Goal: Information Seeking & Learning: Find specific fact

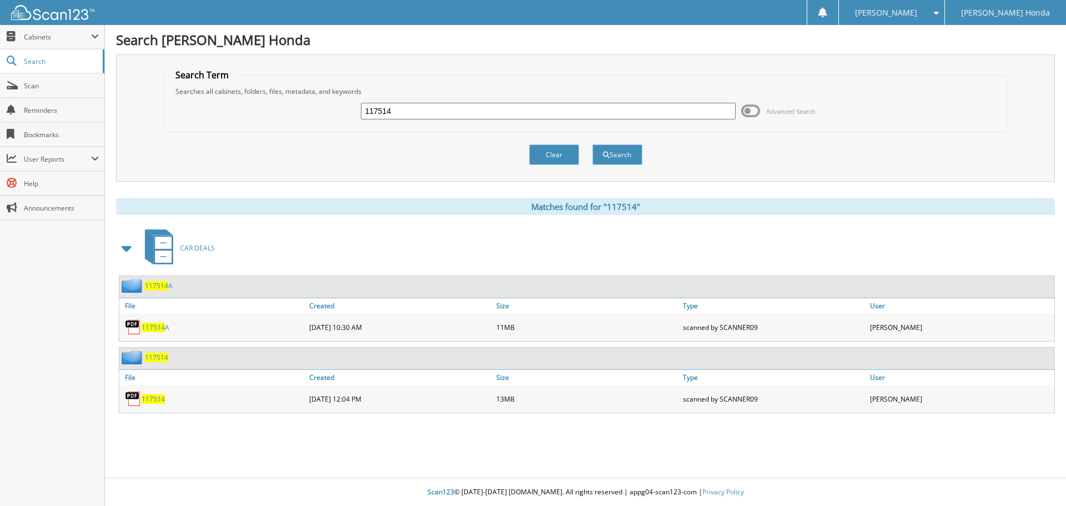
drag, startPoint x: 404, startPoint y: 112, endPoint x: 312, endPoint y: 98, distance: 93.3
click at [312, 98] on div "117514 Advanced Search" at bounding box center [586, 111] width 832 height 30
type input "178100W"
click at [629, 153] on button "Search" at bounding box center [617, 154] width 50 height 21
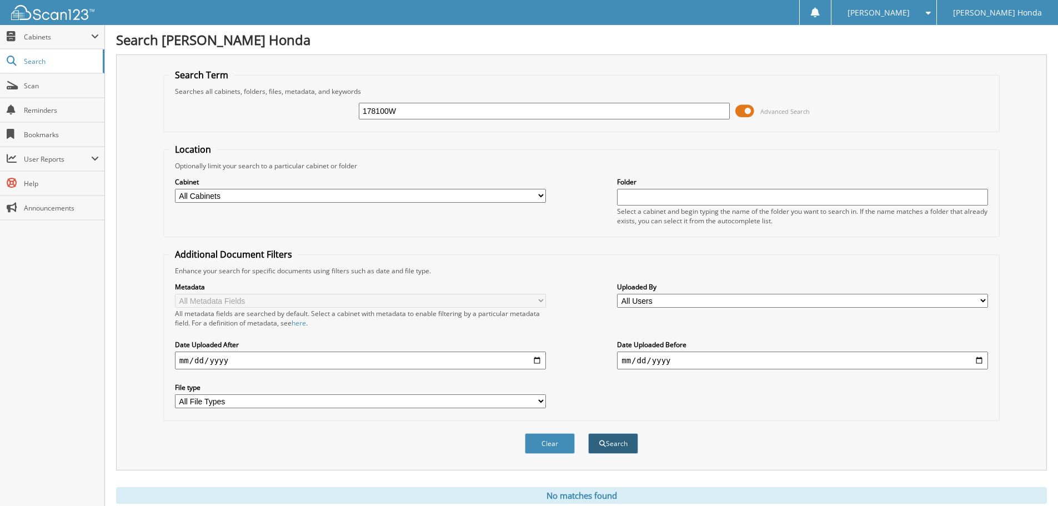
click at [619, 443] on button "Search" at bounding box center [613, 443] width 50 height 21
click at [747, 111] on span at bounding box center [744, 111] width 19 height 17
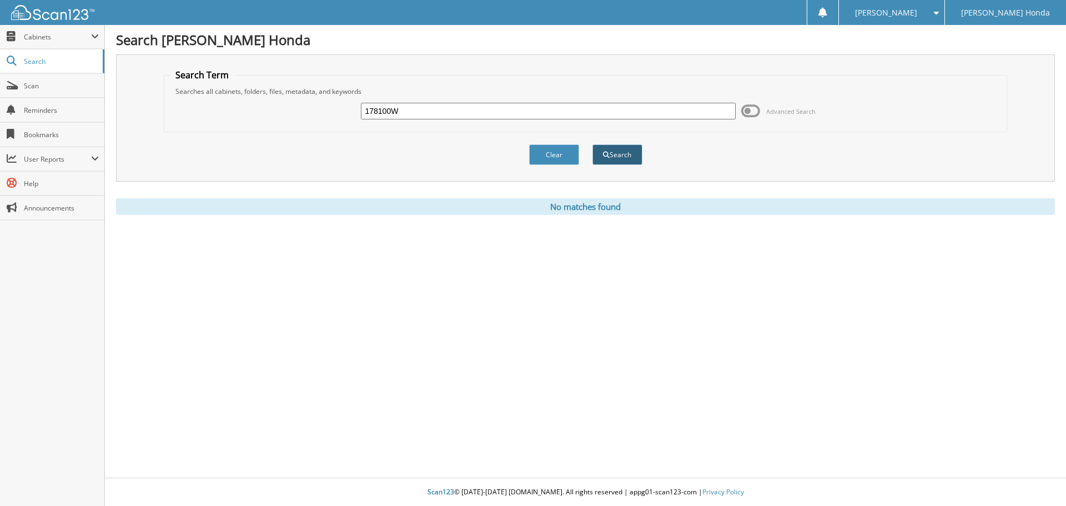
click at [616, 150] on button "Search" at bounding box center [617, 154] width 50 height 21
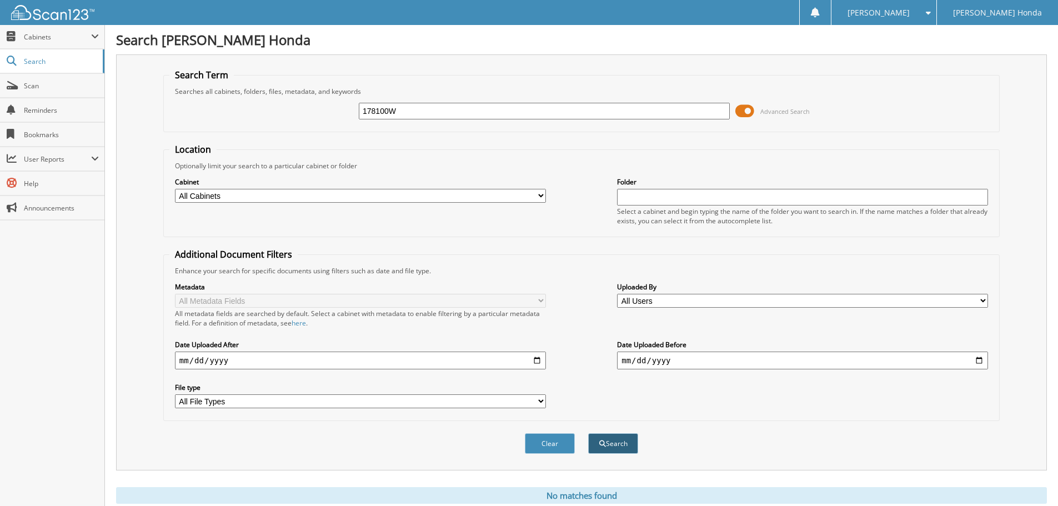
click at [614, 445] on button "Search" at bounding box center [613, 443] width 50 height 21
click at [419, 113] on input "178100W" at bounding box center [544, 111] width 371 height 17
click at [752, 111] on span at bounding box center [744, 111] width 19 height 17
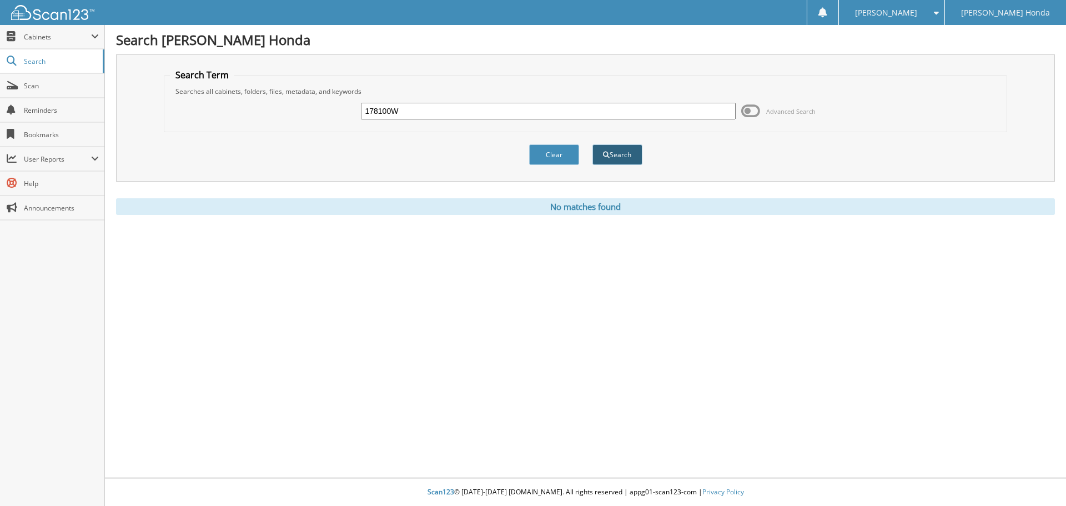
click at [615, 154] on button "Search" at bounding box center [617, 154] width 50 height 21
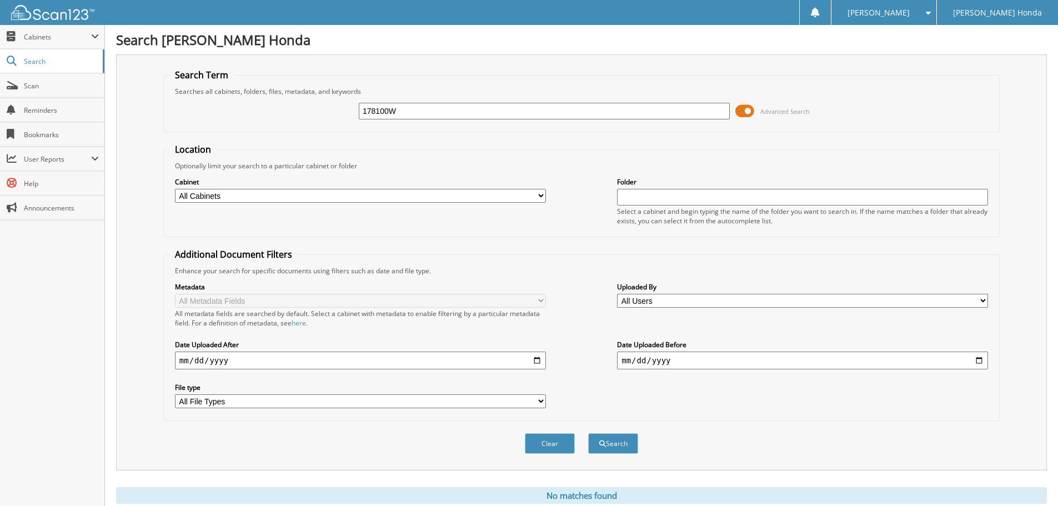
click at [741, 109] on span at bounding box center [744, 111] width 19 height 17
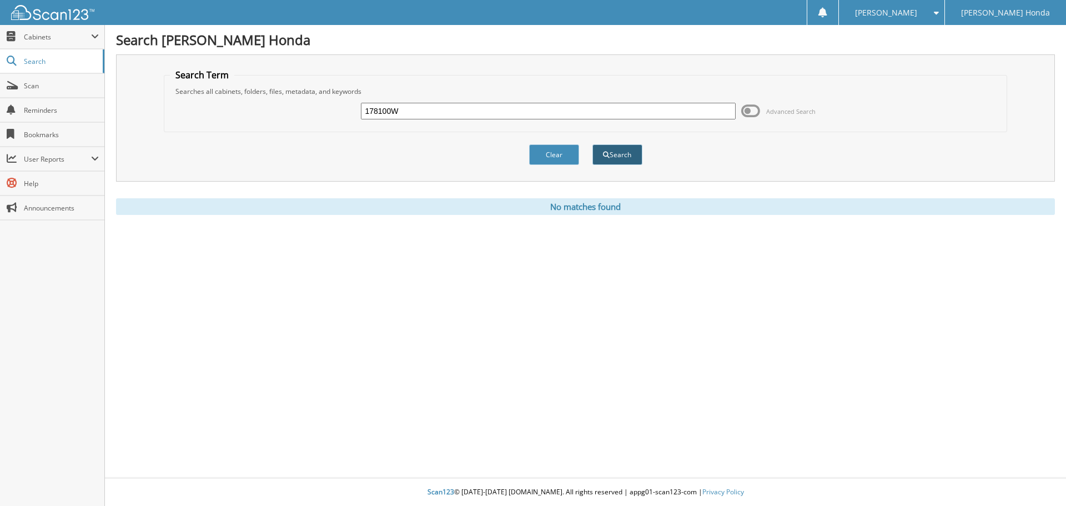
click at [624, 155] on button "Search" at bounding box center [617, 154] width 50 height 21
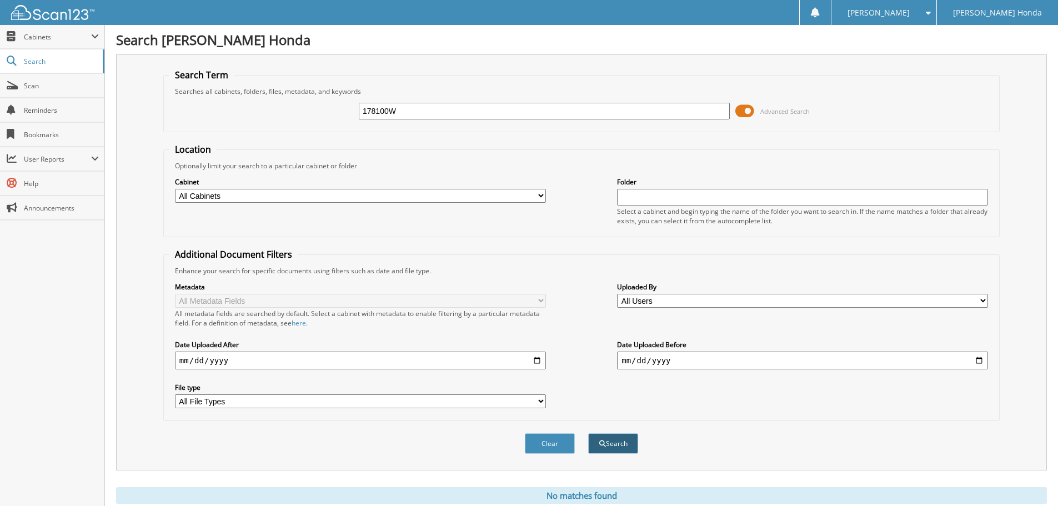
click at [612, 443] on button "Search" at bounding box center [613, 443] width 50 height 21
click at [750, 111] on span at bounding box center [744, 111] width 19 height 17
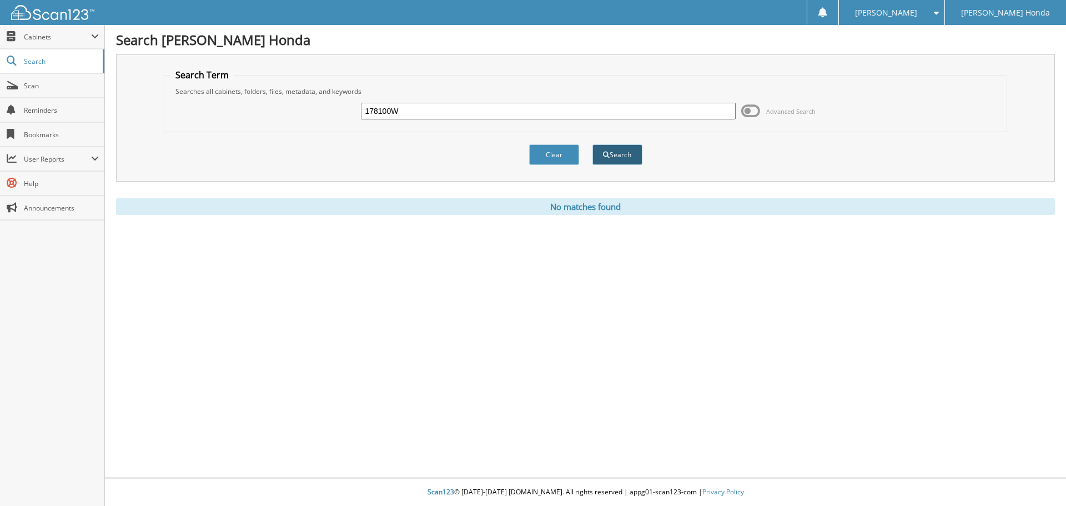
click at [616, 154] on button "Search" at bounding box center [617, 154] width 50 height 21
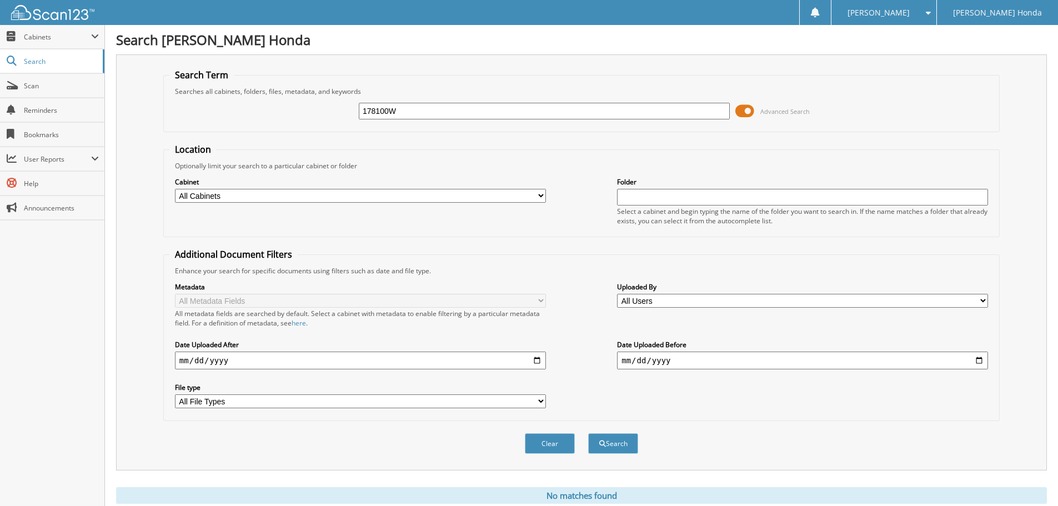
drag, startPoint x: 414, startPoint y: 112, endPoint x: 245, endPoint y: 110, distance: 169.4
click at [245, 110] on div "178100W Advanced Search" at bounding box center [581, 111] width 824 height 30
type input "178100W"
click at [619, 448] on button "Search" at bounding box center [613, 443] width 50 height 21
click at [744, 108] on span at bounding box center [744, 111] width 19 height 17
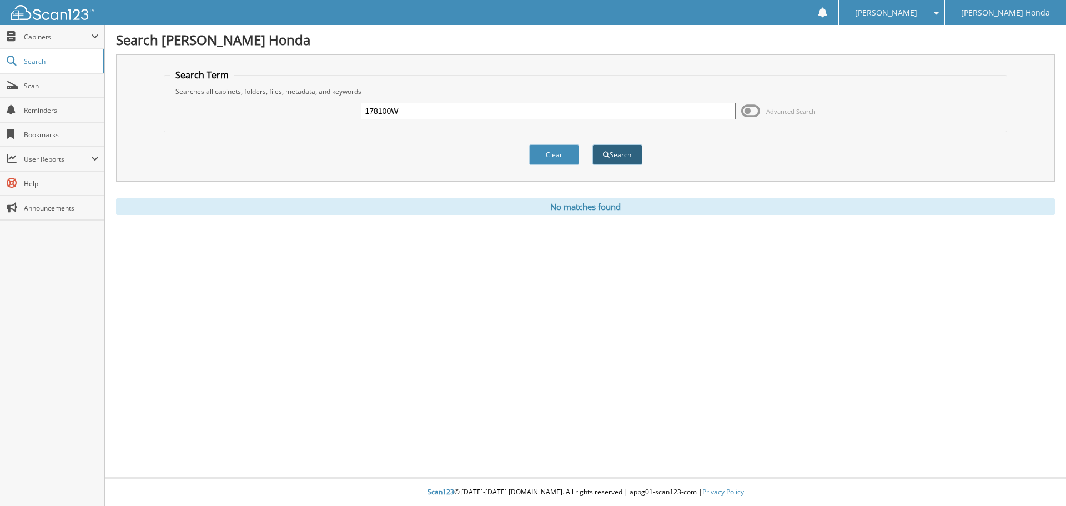
click at [621, 154] on button "Search" at bounding box center [617, 154] width 50 height 21
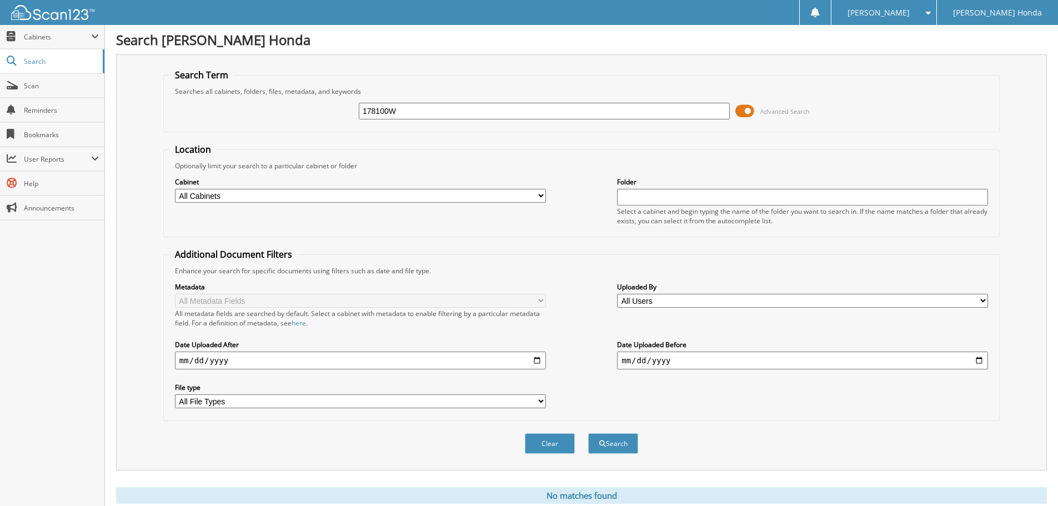
click at [744, 111] on span at bounding box center [744, 111] width 19 height 17
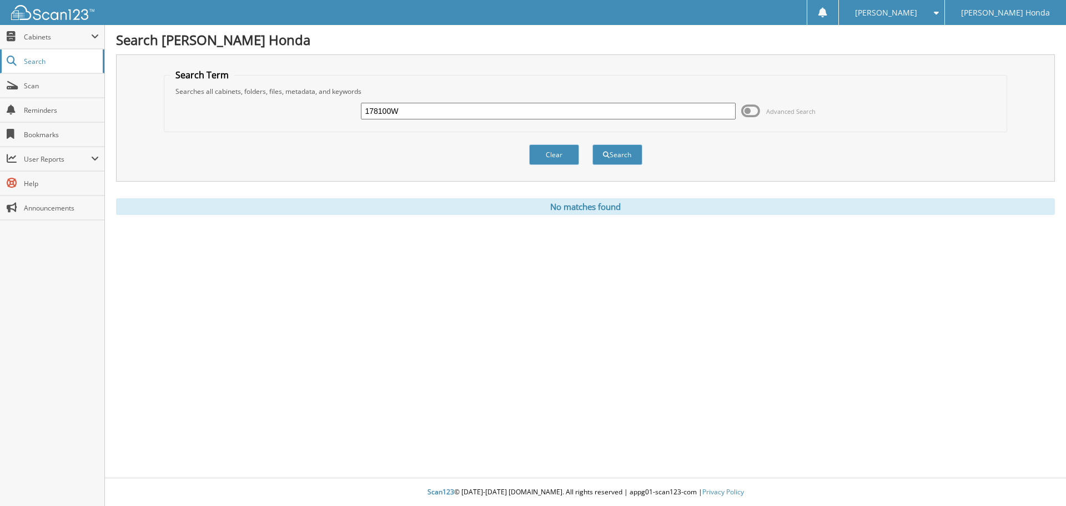
click at [76, 57] on span "Search" at bounding box center [60, 61] width 73 height 9
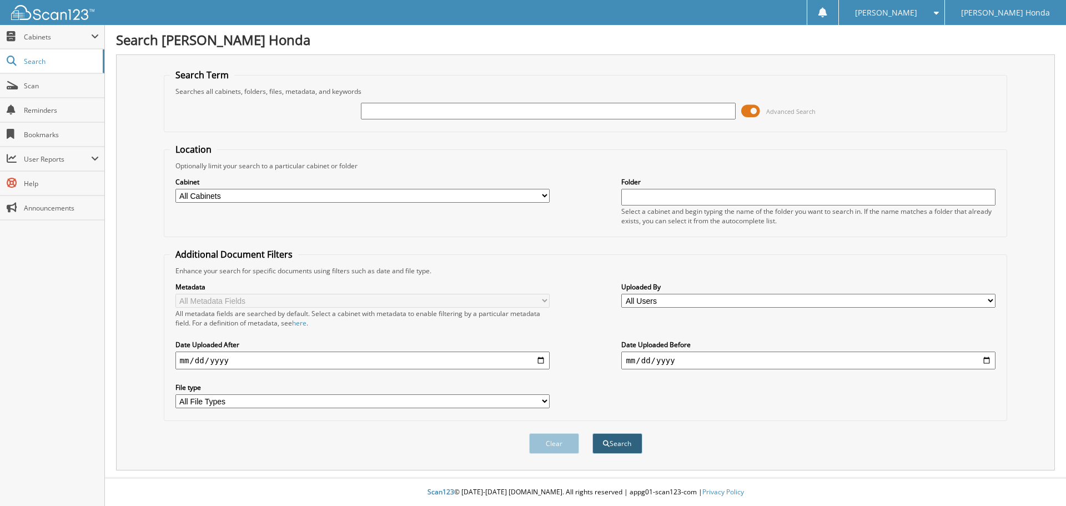
click at [612, 447] on button "Search" at bounding box center [617, 443] width 50 height 21
click at [391, 115] on input "text" at bounding box center [548, 111] width 374 height 17
type input "178100w"
click at [592, 433] on button "Search" at bounding box center [617, 443] width 50 height 21
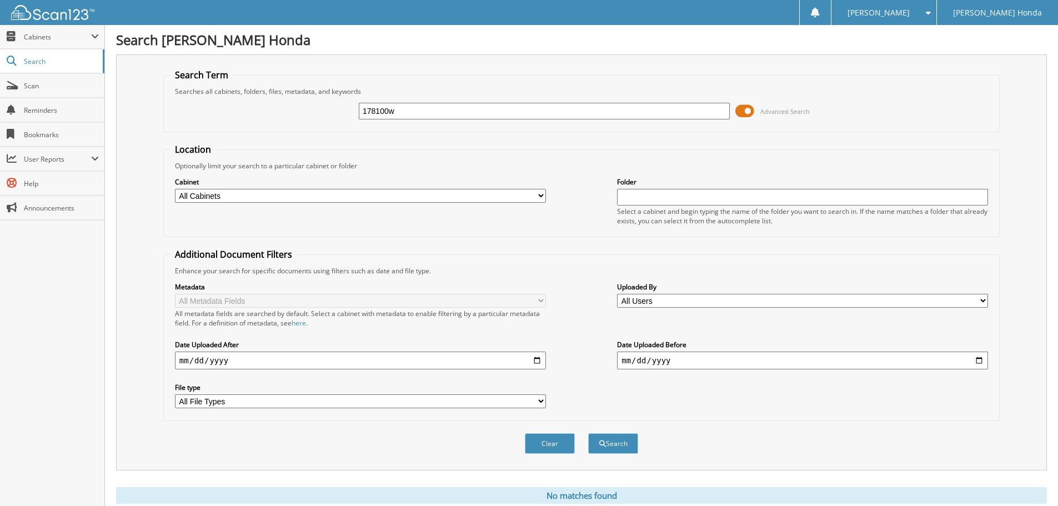
drag, startPoint x: 410, startPoint y: 112, endPoint x: 317, endPoint y: 98, distance: 93.8
click at [318, 98] on div "178100w Advanced Search" at bounding box center [581, 111] width 824 height 30
type input "154459bw"
click at [752, 108] on span at bounding box center [744, 111] width 19 height 17
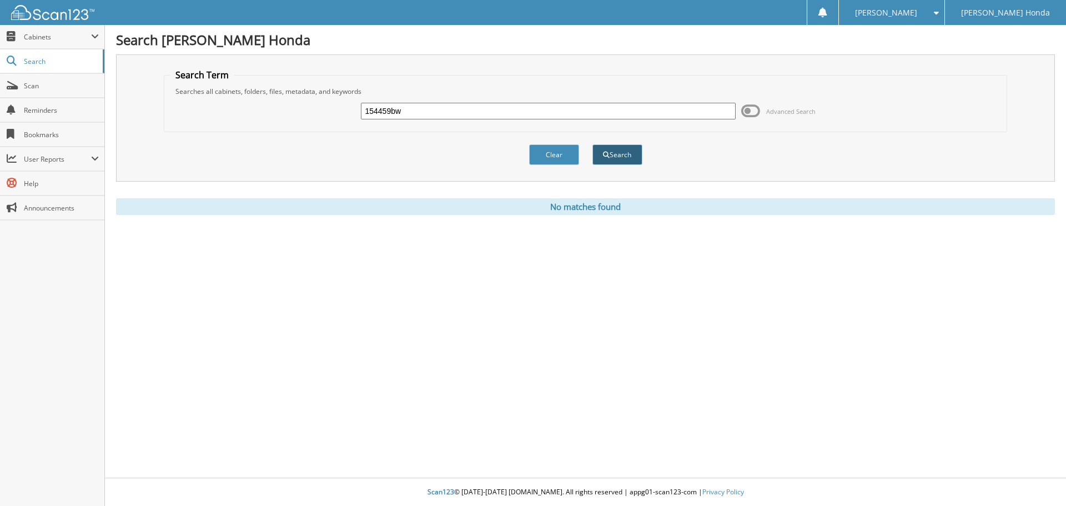
click at [619, 155] on button "Search" at bounding box center [617, 154] width 50 height 21
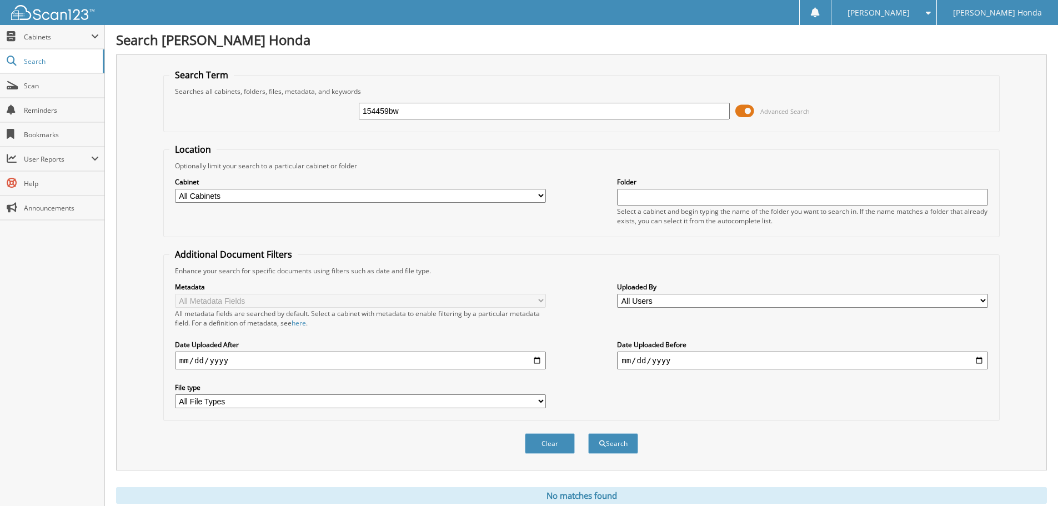
click at [746, 104] on span at bounding box center [744, 111] width 19 height 17
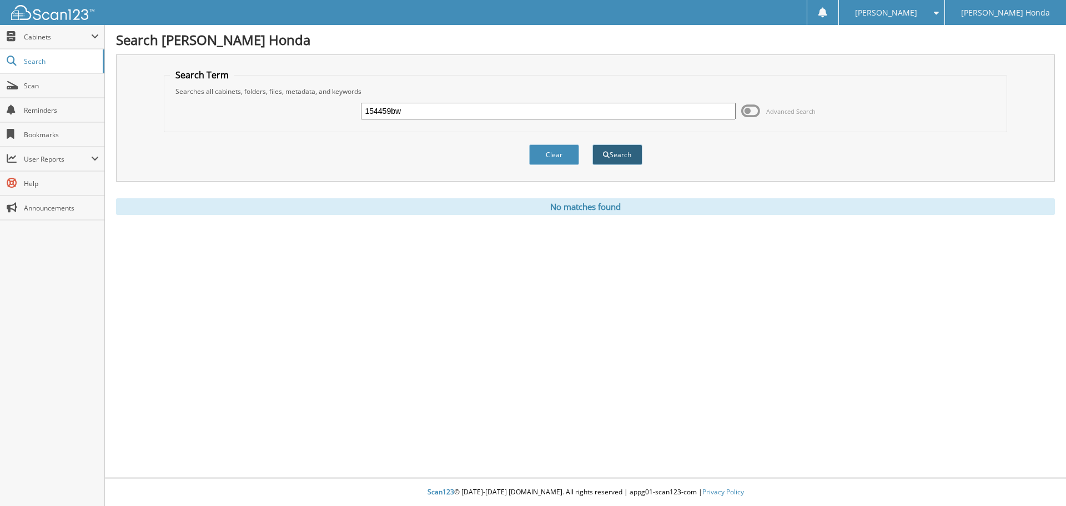
click at [619, 155] on button "Search" at bounding box center [617, 154] width 50 height 21
